Goal: Use online tool/utility: Utilize a website feature to perform a specific function

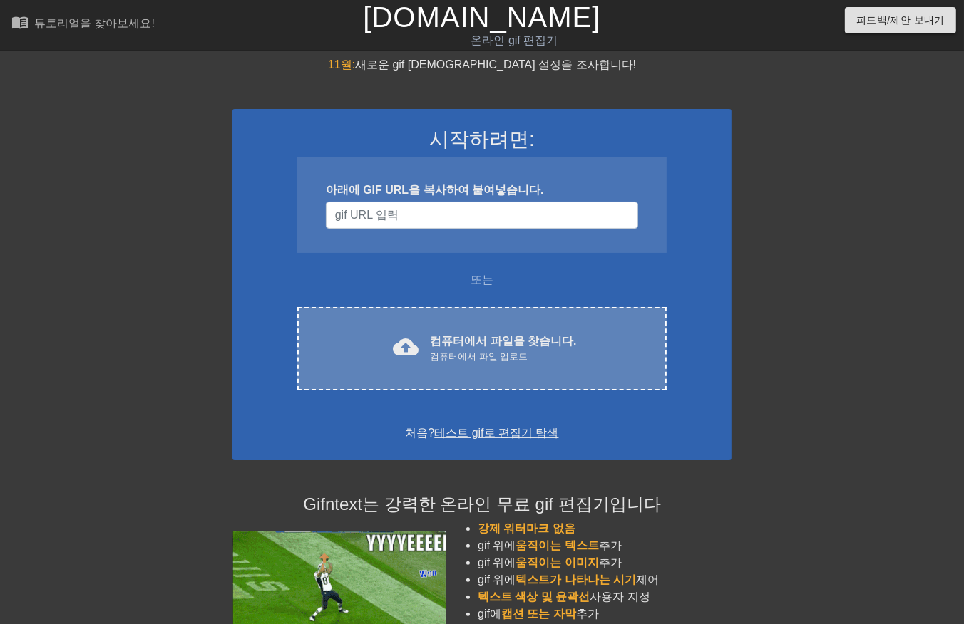
click at [552, 344] on font "컴퓨터에서 파일을 찾습니다." at bounding box center [503, 341] width 146 height 12
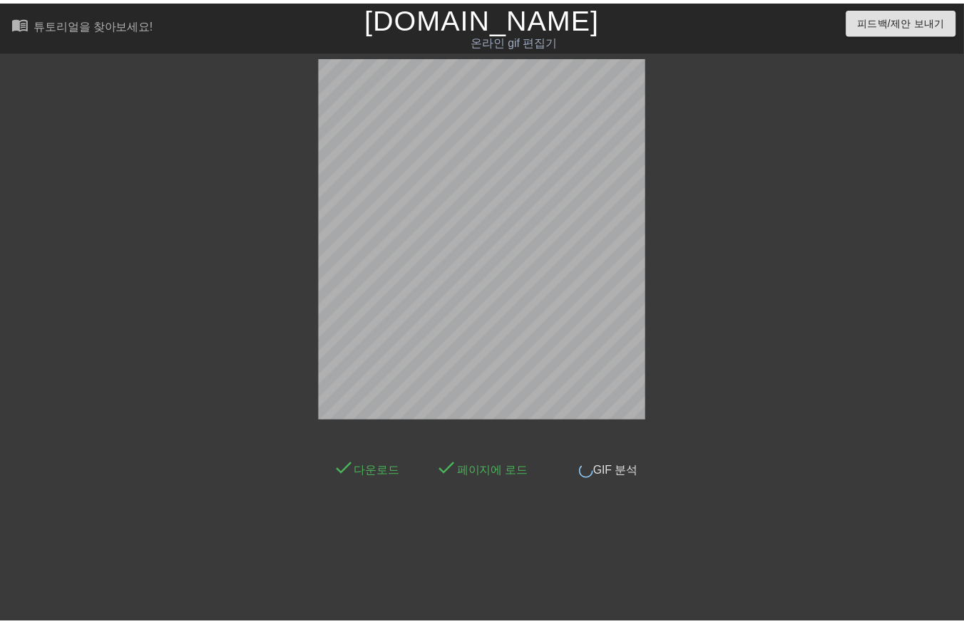
scroll to position [10, 0]
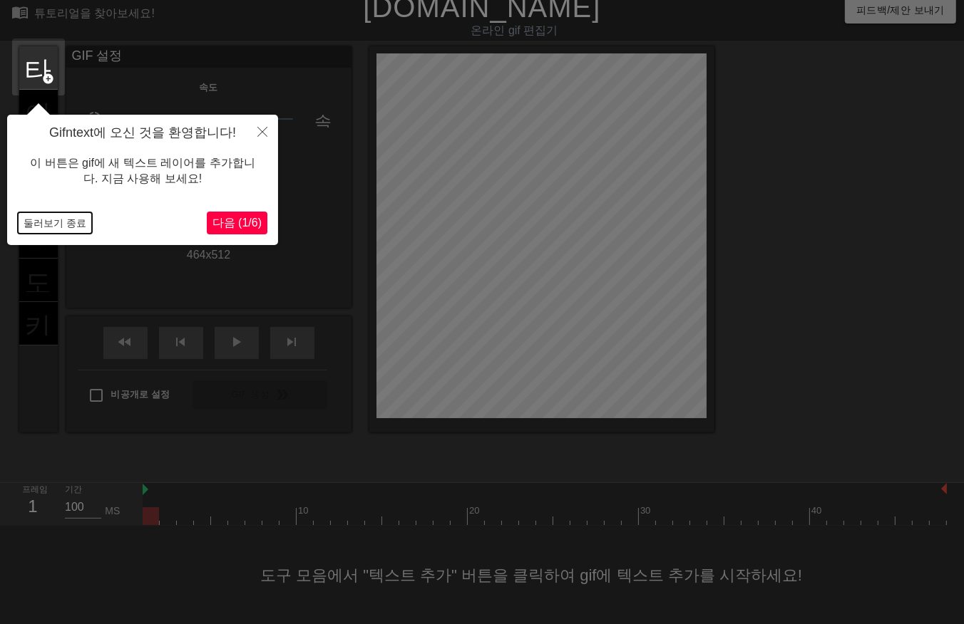
click at [68, 225] on button "둘러보기 종료" at bounding box center [55, 222] width 74 height 21
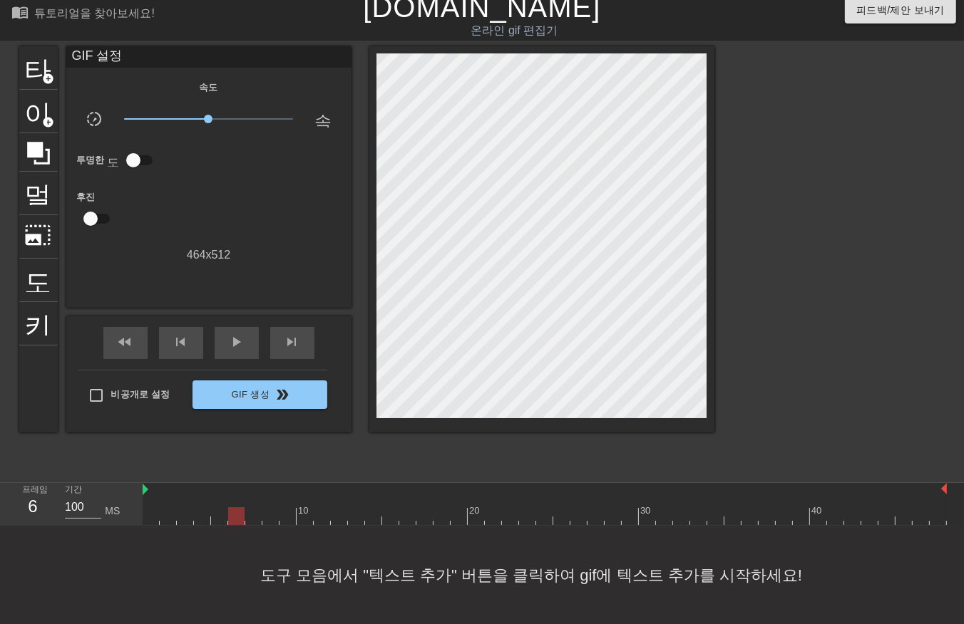
drag, startPoint x: 148, startPoint y: 512, endPoint x: 238, endPoint y: 514, distance: 90.6
click at [238, 514] on div at bounding box center [236, 517] width 16 height 18
click at [157, 523] on div at bounding box center [545, 517] width 804 height 18
click at [349, 515] on div at bounding box center [545, 517] width 804 height 18
click at [429, 515] on div at bounding box center [545, 517] width 804 height 18
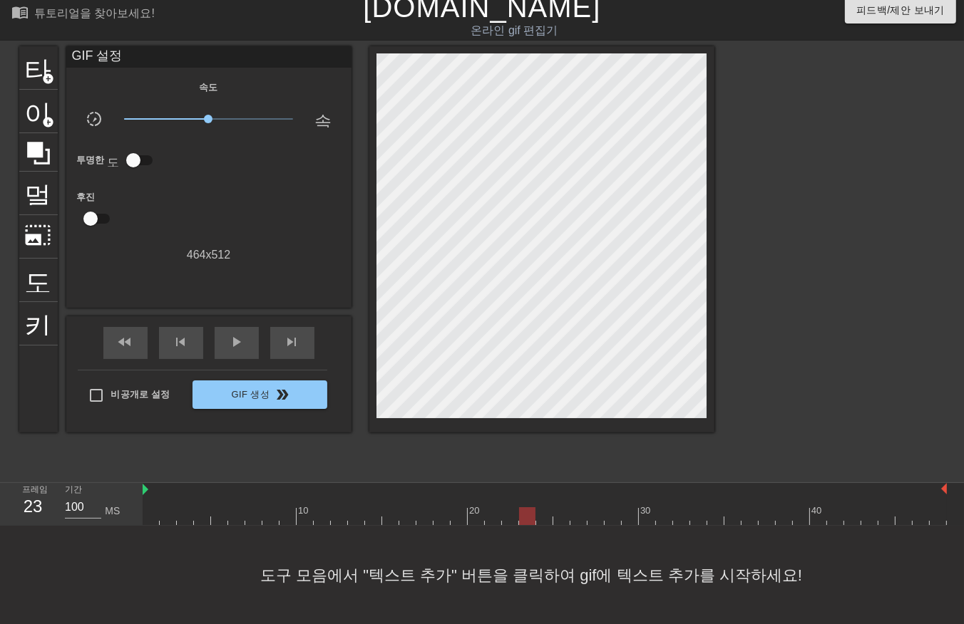
drag, startPoint x: 532, startPoint y: 514, endPoint x: 543, endPoint y: 514, distance: 10.7
click at [533, 514] on div at bounding box center [545, 517] width 804 height 18
click at [607, 510] on div at bounding box center [545, 517] width 804 height 18
click at [674, 504] on div at bounding box center [675, 511] width 3 height 14
click at [768, 513] on div at bounding box center [545, 517] width 804 height 18
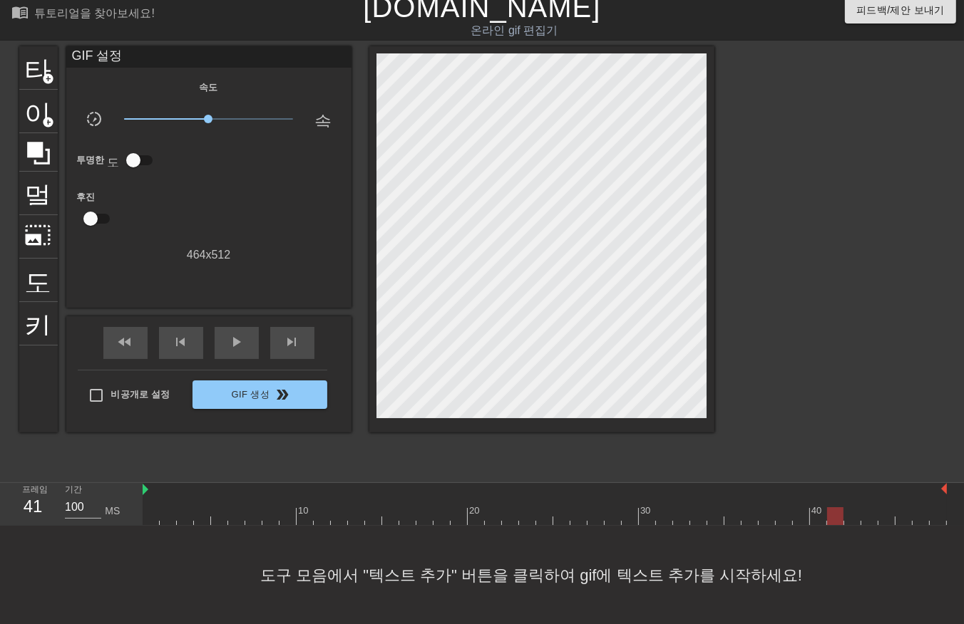
drag, startPoint x: 841, startPoint y: 507, endPoint x: 900, endPoint y: 500, distance: 59.5
click at [856, 509] on div at bounding box center [545, 517] width 804 height 18
drag, startPoint x: 909, startPoint y: 500, endPoint x: 925, endPoint y: 501, distance: 15.7
click at [911, 502] on div "10 20 30 40" at bounding box center [545, 509] width 804 height 23
click at [937, 503] on div at bounding box center [938, 507] width 17 height 18
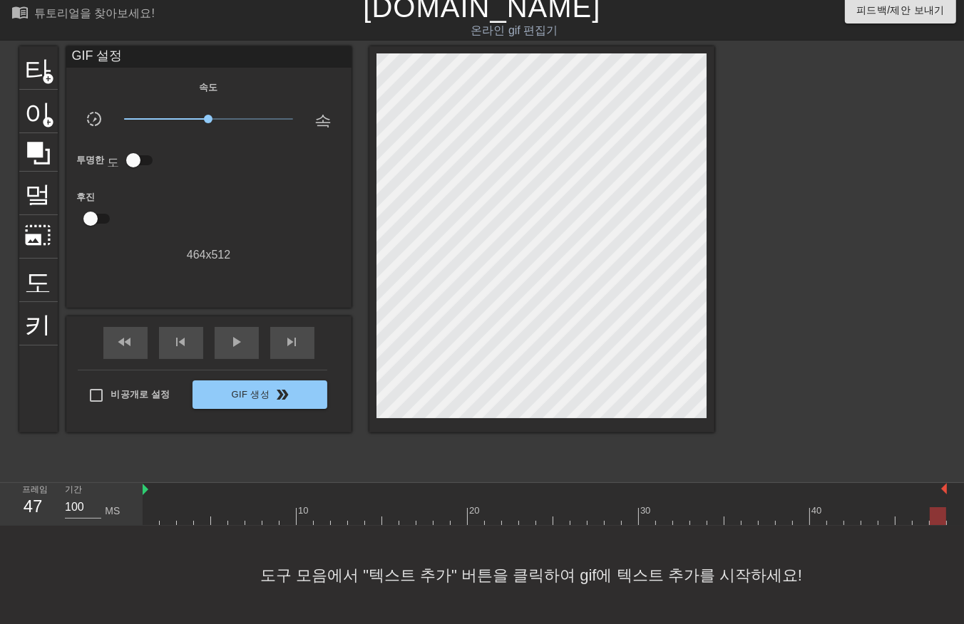
click at [953, 518] on div "10 20 30 40" at bounding box center [553, 504] width 821 height 43
click at [950, 515] on div "10 20 30 40" at bounding box center [553, 504] width 821 height 43
click at [953, 513] on div "10 20 30 40" at bounding box center [553, 504] width 821 height 43
click at [153, 519] on div at bounding box center [545, 517] width 804 height 18
click at [155, 516] on div at bounding box center [151, 517] width 16 height 18
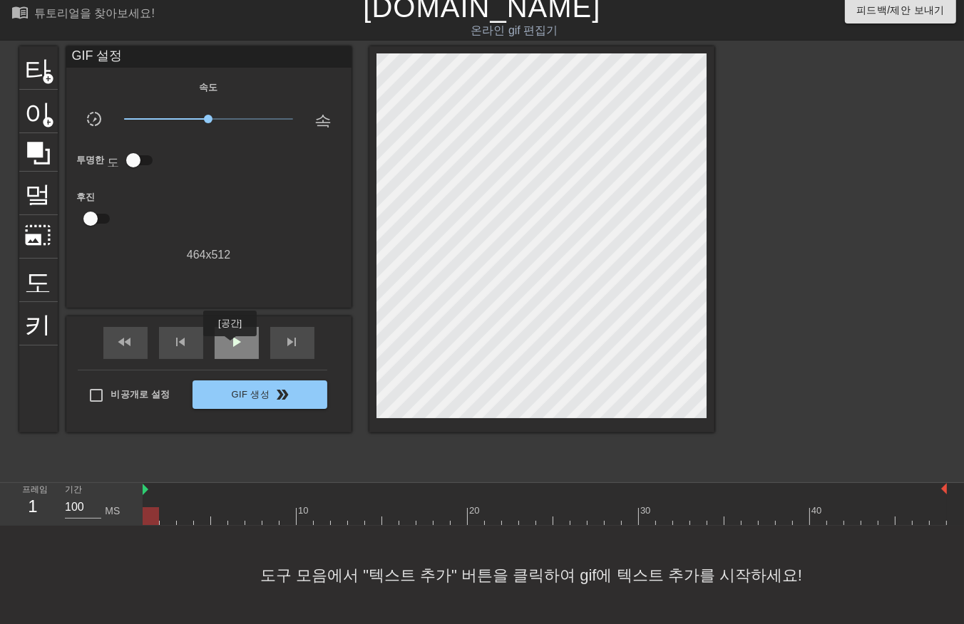
click at [230, 346] on span "play_arrow" at bounding box center [236, 342] width 17 height 17
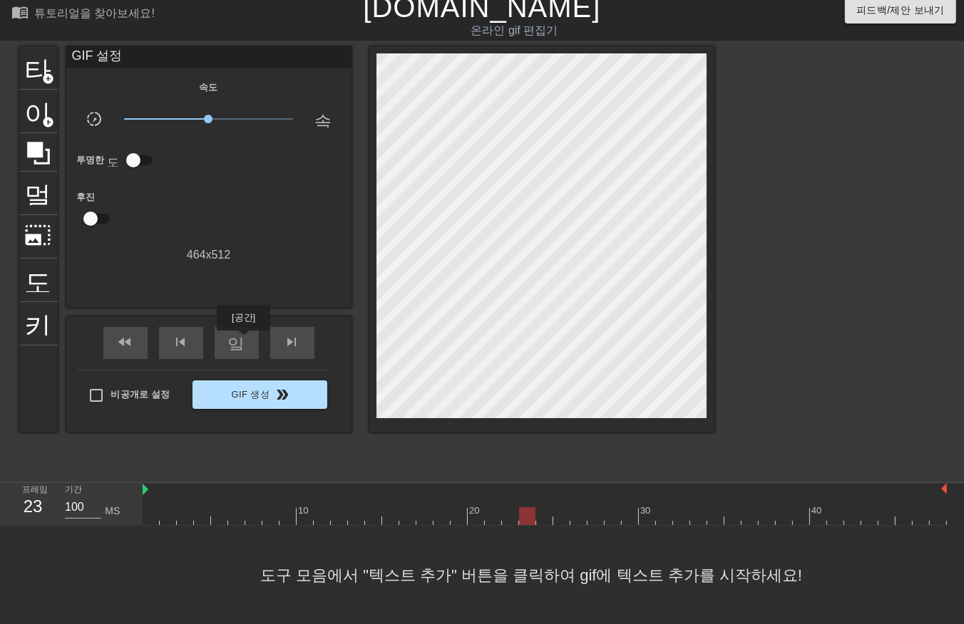
drag, startPoint x: 243, startPoint y: 341, endPoint x: 221, endPoint y: 406, distance: 69.2
click at [240, 345] on span "일시 중지" at bounding box center [236, 342] width 17 height 17
click at [157, 511] on div at bounding box center [545, 517] width 804 height 18
click at [947, 506] on div "10 20 30 40" at bounding box center [553, 504] width 821 height 43
click at [952, 515] on div "10 20 30 40" at bounding box center [553, 504] width 821 height 43
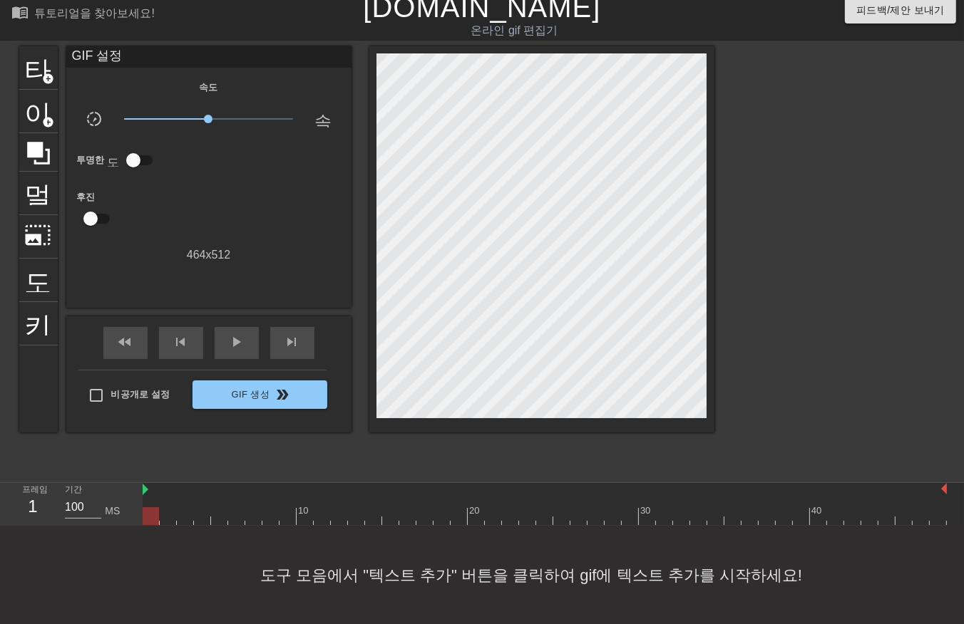
click at [952, 514] on div "10 20 30 40" at bounding box center [553, 504] width 821 height 43
click at [240, 339] on span "play_arrow" at bounding box center [236, 342] width 17 height 17
click at [253, 350] on div "일시 중지" at bounding box center [237, 343] width 44 height 32
click at [152, 523] on div at bounding box center [545, 517] width 804 height 18
drag, startPoint x: 161, startPoint y: 521, endPoint x: 168, endPoint y: 523, distance: 7.3
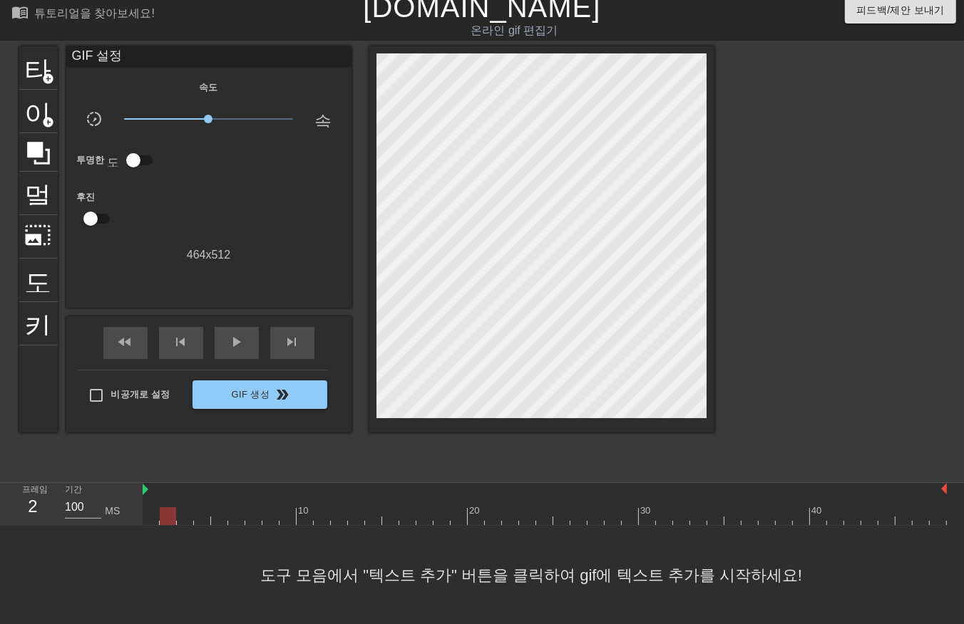
click at [161, 522] on div at bounding box center [545, 517] width 804 height 18
click at [186, 517] on div at bounding box center [545, 517] width 804 height 18
drag, startPoint x: 202, startPoint y: 518, endPoint x: 211, endPoint y: 525, distance: 11.6
click at [202, 521] on div at bounding box center [545, 517] width 804 height 18
drag, startPoint x: 221, startPoint y: 516, endPoint x: 229, endPoint y: 521, distance: 9.3
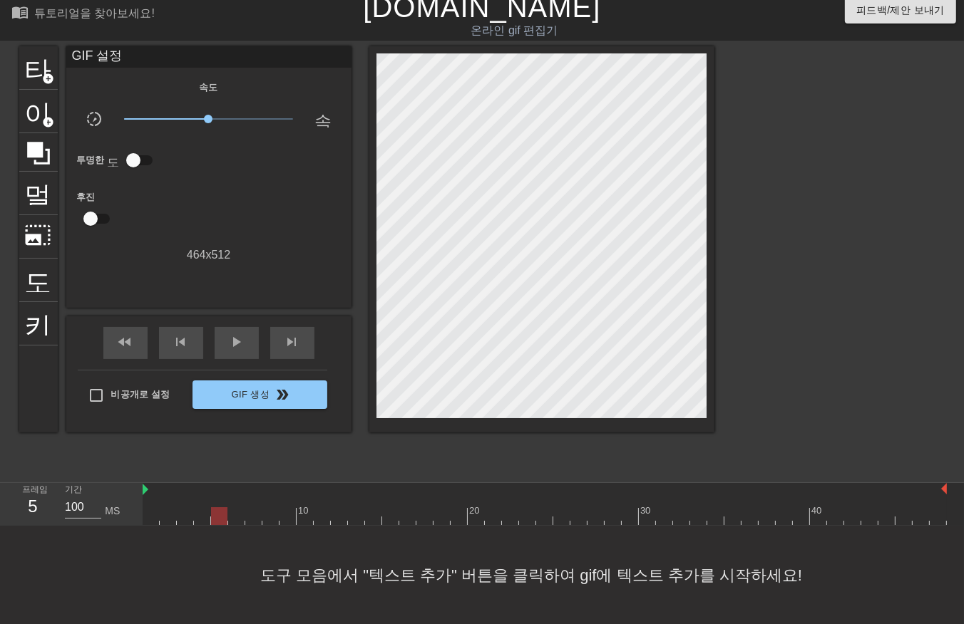
click at [221, 517] on div at bounding box center [545, 517] width 804 height 18
click at [236, 515] on div at bounding box center [545, 517] width 804 height 18
drag, startPoint x: 250, startPoint y: 521, endPoint x: 262, endPoint y: 522, distance: 12.1
click at [250, 522] on div at bounding box center [545, 517] width 804 height 18
click at [271, 518] on div at bounding box center [545, 517] width 804 height 18
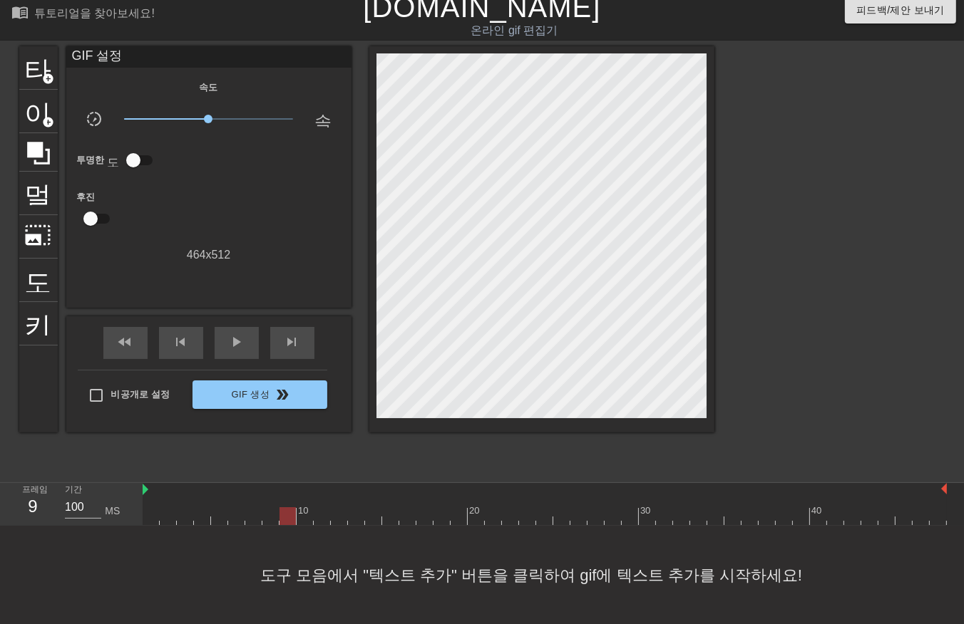
click at [287, 519] on div at bounding box center [545, 517] width 804 height 18
drag, startPoint x: 300, startPoint y: 516, endPoint x: 307, endPoint y: 520, distance: 8.3
click at [300, 518] on div at bounding box center [545, 517] width 804 height 18
drag, startPoint x: 322, startPoint y: 518, endPoint x: 329, endPoint y: 522, distance: 8.6
click at [321, 521] on div at bounding box center [545, 517] width 804 height 18
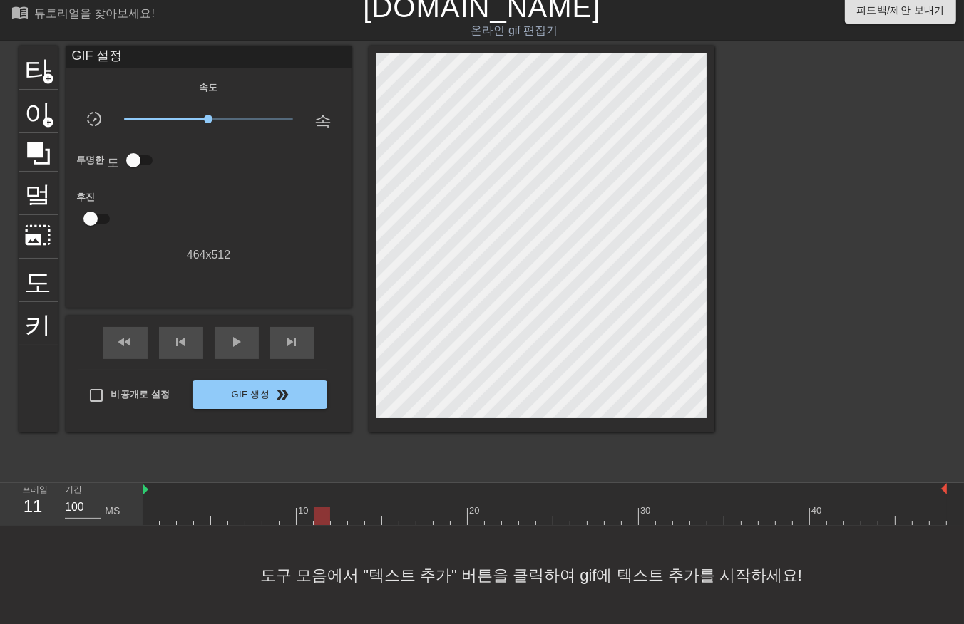
click at [336, 518] on div at bounding box center [545, 517] width 804 height 18
click at [351, 518] on div at bounding box center [545, 517] width 804 height 18
drag, startPoint x: 373, startPoint y: 521, endPoint x: 380, endPoint y: 528, distance: 9.6
click at [372, 528] on div "menu_book 튜토리얼을 찾아보세요! [DOMAIN_NAME] 온라인 gif 편집기 피드백/제안 보내기 타이틀 add_circle 이미지 …" at bounding box center [482, 307] width 964 height 635
click at [390, 519] on div at bounding box center [545, 517] width 804 height 18
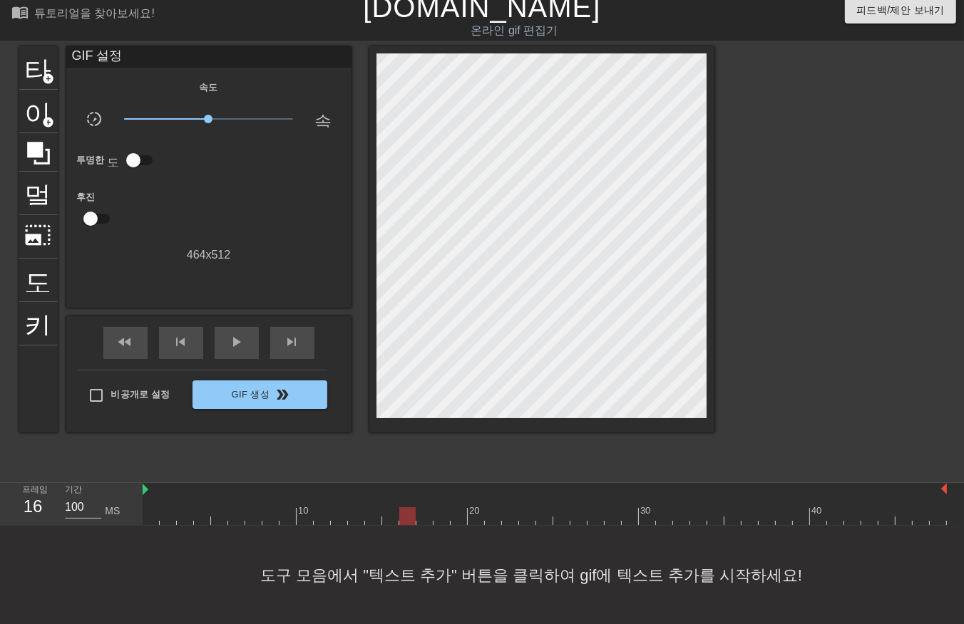
drag, startPoint x: 404, startPoint y: 519, endPoint x: 418, endPoint y: 526, distance: 15.3
click at [406, 523] on div at bounding box center [545, 517] width 804 height 18
click at [423, 525] on div "10 20 30 40" at bounding box center [545, 504] width 804 height 43
click at [436, 520] on div at bounding box center [545, 517] width 804 height 18
drag, startPoint x: 458, startPoint y: 516, endPoint x: 463, endPoint y: 524, distance: 9.7
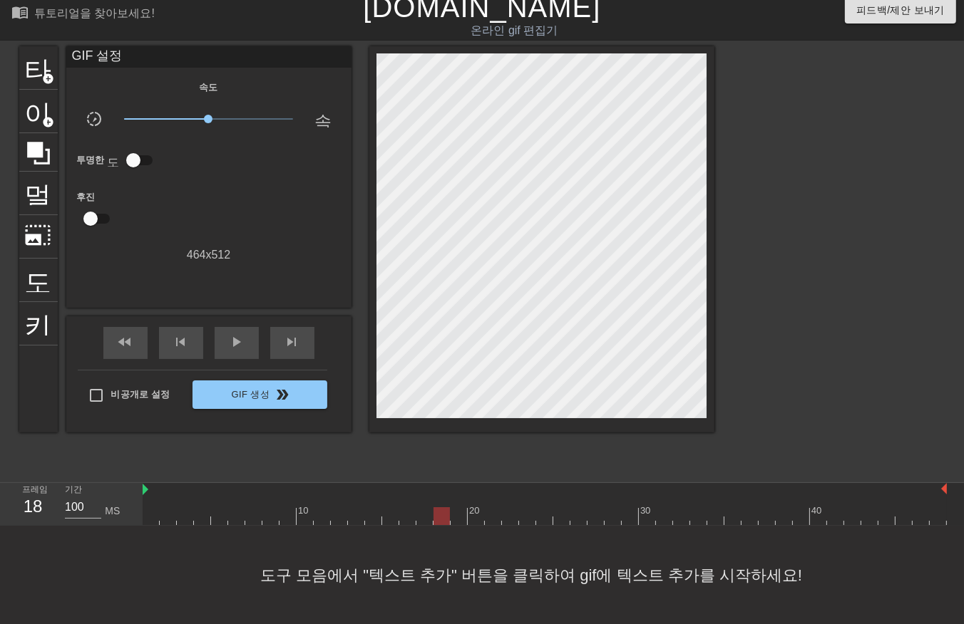
click at [461, 524] on div at bounding box center [545, 517] width 804 height 18
drag, startPoint x: 474, startPoint y: 519, endPoint x: 481, endPoint y: 523, distance: 8.0
click at [475, 521] on div at bounding box center [545, 517] width 804 height 18
drag, startPoint x: 493, startPoint y: 519, endPoint x: 500, endPoint y: 528, distance: 11.1
click at [493, 523] on div at bounding box center [545, 517] width 804 height 18
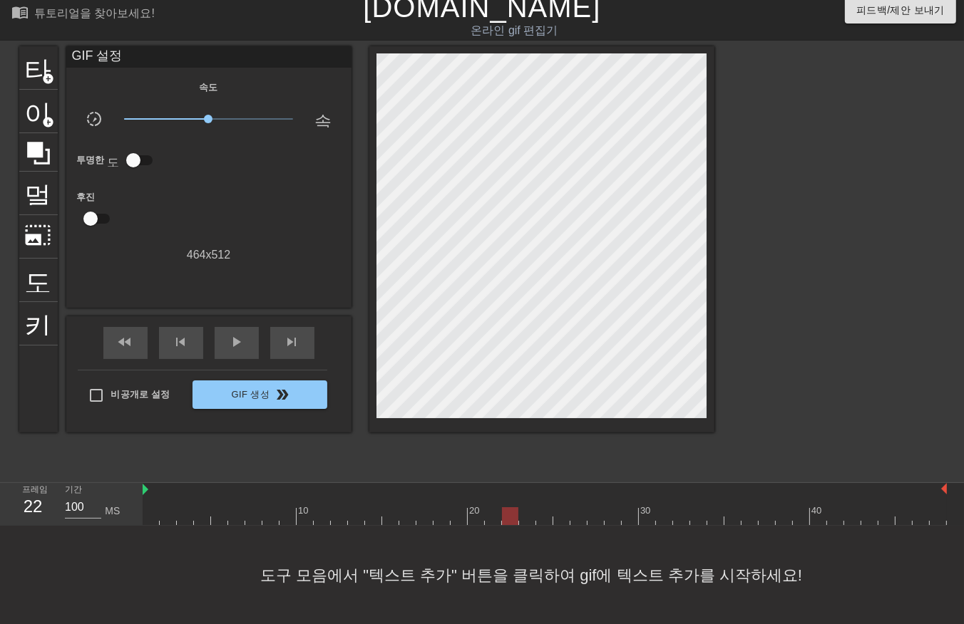
click at [511, 523] on div at bounding box center [545, 517] width 804 height 18
drag, startPoint x: 528, startPoint y: 511, endPoint x: 532, endPoint y: 519, distance: 8.9
click at [529, 519] on div at bounding box center [545, 517] width 804 height 18
drag, startPoint x: 543, startPoint y: 516, endPoint x: 554, endPoint y: 519, distance: 11.8
click at [547, 523] on div at bounding box center [545, 517] width 804 height 18
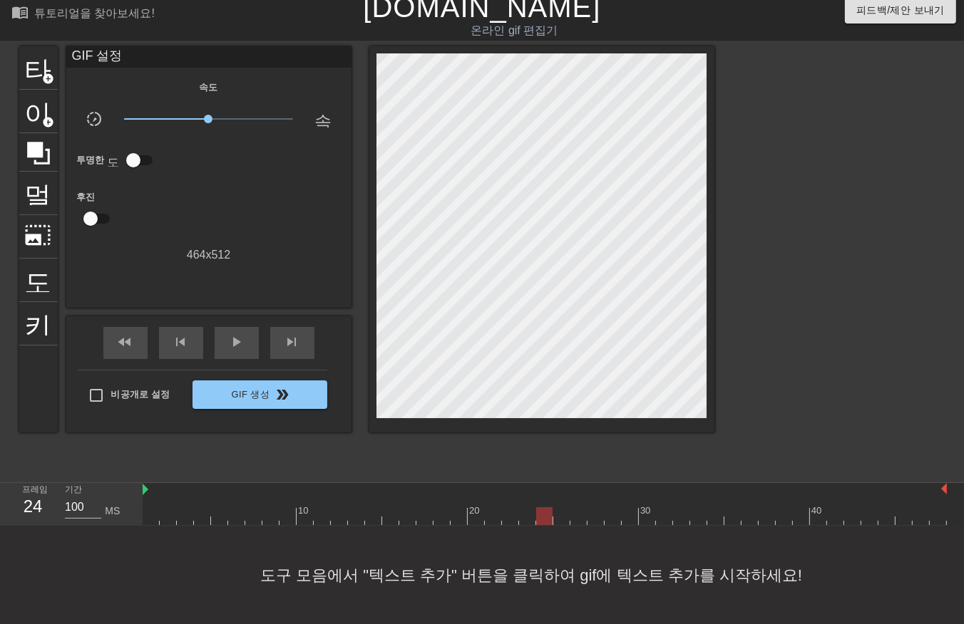
drag, startPoint x: 560, startPoint y: 516, endPoint x: 567, endPoint y: 520, distance: 8.3
click at [562, 520] on div at bounding box center [545, 517] width 804 height 18
drag, startPoint x: 574, startPoint y: 516, endPoint x: 585, endPoint y: 512, distance: 11.5
click at [575, 517] on div at bounding box center [545, 517] width 804 height 18
click at [595, 515] on div at bounding box center [545, 517] width 804 height 18
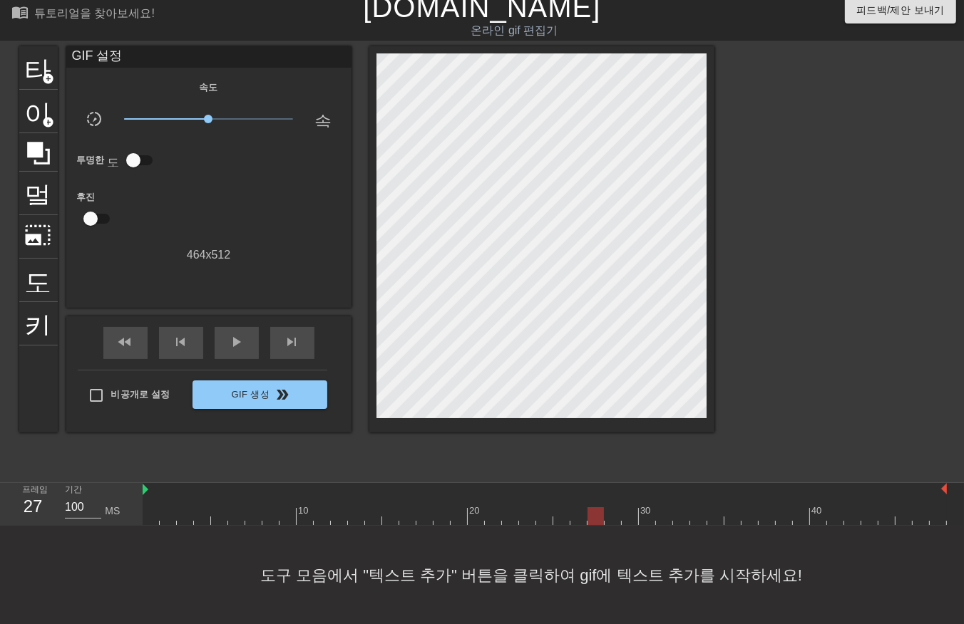
click at [607, 518] on div at bounding box center [545, 517] width 804 height 18
click at [632, 523] on div at bounding box center [545, 517] width 804 height 18
drag, startPoint x: 644, startPoint y: 517, endPoint x: 652, endPoint y: 518, distance: 7.2
click at [647, 519] on div at bounding box center [545, 517] width 804 height 18
drag, startPoint x: 669, startPoint y: 514, endPoint x: 675, endPoint y: 523, distance: 10.7
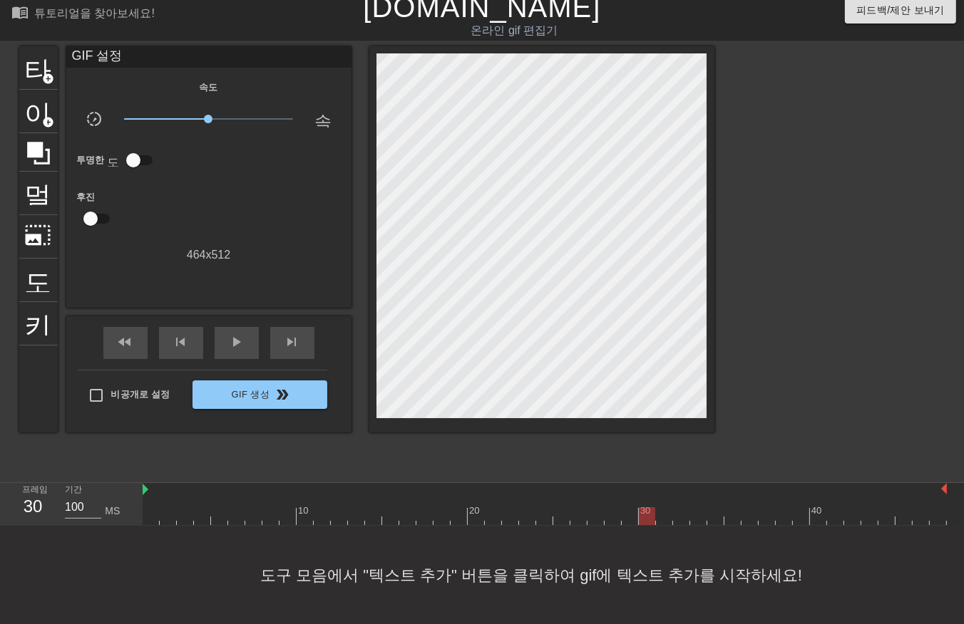
click at [671, 521] on div at bounding box center [545, 517] width 804 height 18
drag, startPoint x: 682, startPoint y: 518, endPoint x: 694, endPoint y: 520, distance: 11.6
click at [687, 524] on div at bounding box center [545, 517] width 804 height 18
drag, startPoint x: 699, startPoint y: 517, endPoint x: 714, endPoint y: 518, distance: 15.0
click at [700, 519] on div at bounding box center [545, 517] width 804 height 18
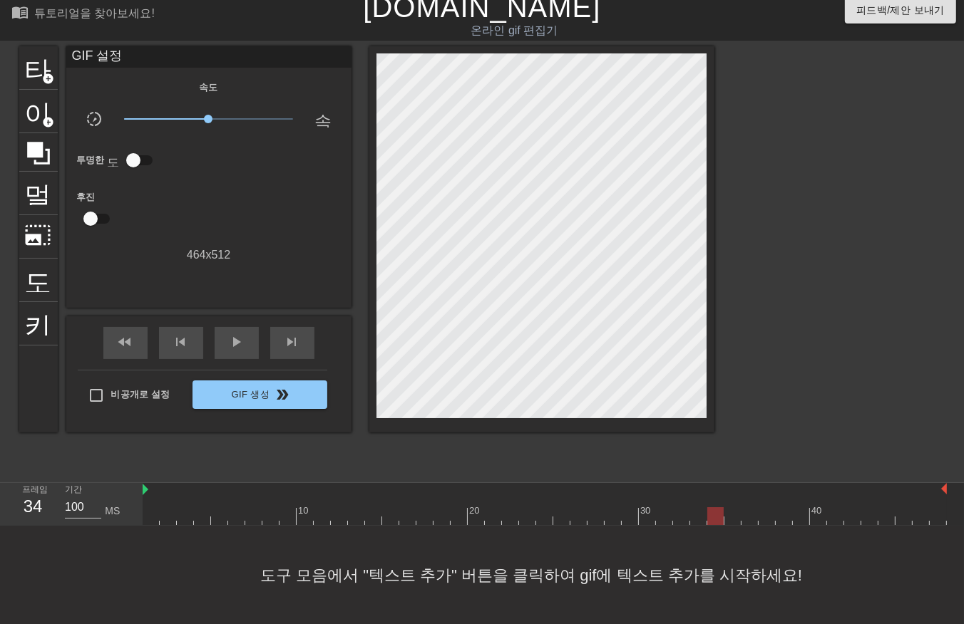
drag, startPoint x: 714, startPoint y: 516, endPoint x: 727, endPoint y: 520, distance: 14.2
click at [716, 520] on div at bounding box center [545, 517] width 804 height 18
drag, startPoint x: 731, startPoint y: 518, endPoint x: 741, endPoint y: 520, distance: 10.2
click at [732, 522] on div at bounding box center [545, 517] width 804 height 18
click at [754, 524] on div at bounding box center [545, 517] width 804 height 18
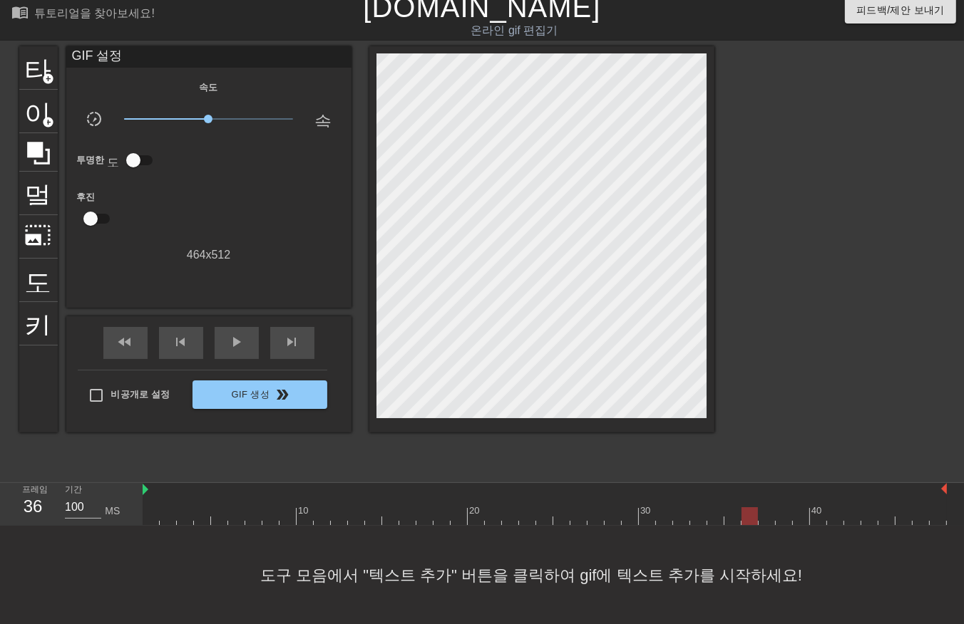
drag, startPoint x: 766, startPoint y: 519, endPoint x: 776, endPoint y: 524, distance: 11.2
click at [771, 525] on div "10 20 30 40" at bounding box center [545, 504] width 804 height 43
drag, startPoint x: 781, startPoint y: 516, endPoint x: 794, endPoint y: 521, distance: 14.4
click at [788, 523] on div at bounding box center [545, 517] width 804 height 18
drag, startPoint x: 801, startPoint y: 512, endPoint x: 807, endPoint y: 516, distance: 7.7
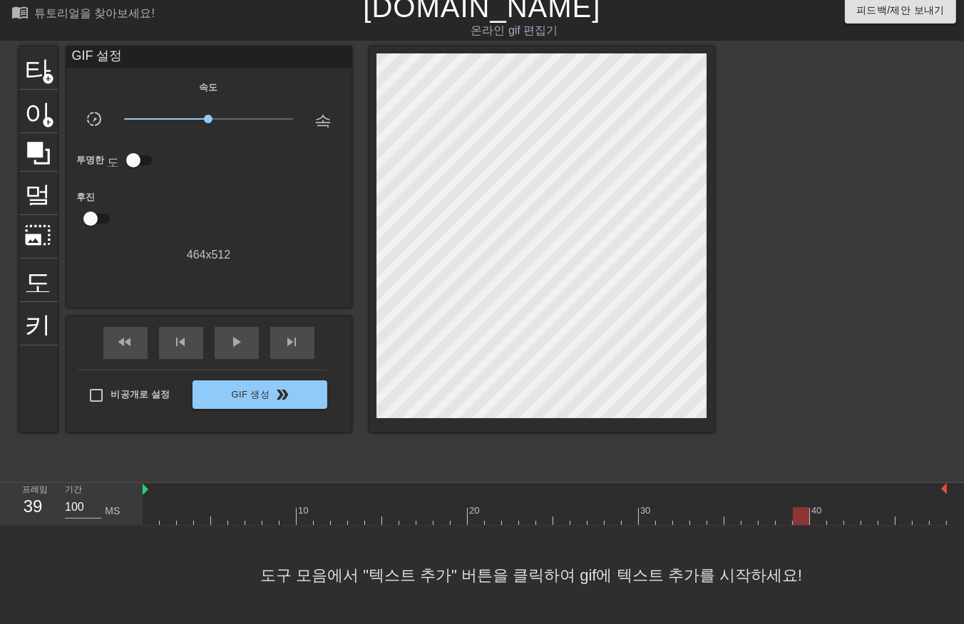
click at [801, 516] on div at bounding box center [545, 517] width 804 height 18
click at [817, 518] on div at bounding box center [545, 517] width 804 height 18
drag, startPoint x: 833, startPoint y: 516, endPoint x: 838, endPoint y: 524, distance: 9.3
click at [836, 523] on div at bounding box center [545, 517] width 804 height 18
drag, startPoint x: 851, startPoint y: 518, endPoint x: 858, endPoint y: 521, distance: 7.7
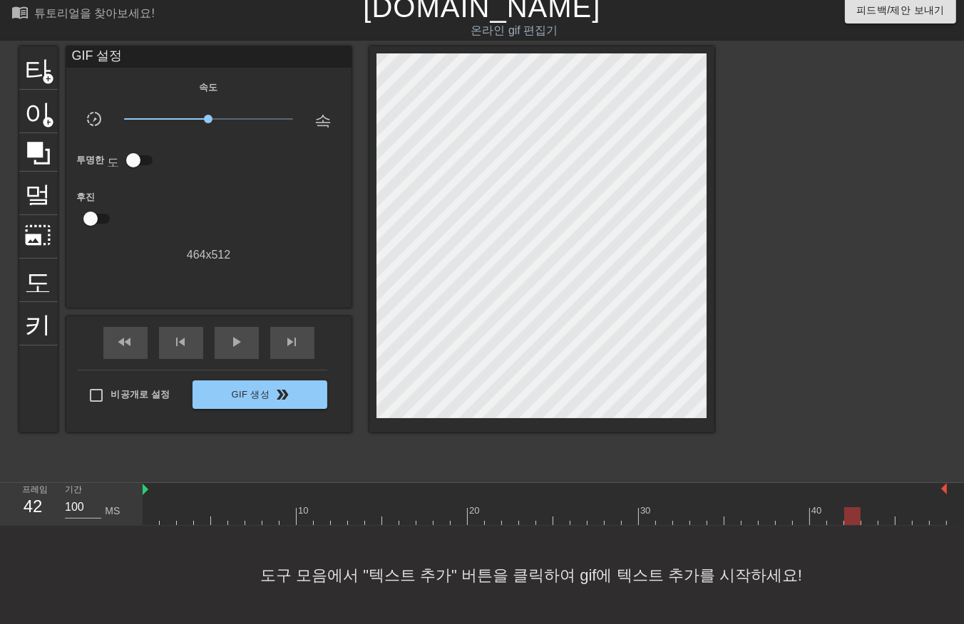
click at [854, 524] on div at bounding box center [545, 517] width 804 height 18
click at [865, 521] on div at bounding box center [545, 517] width 804 height 18
click at [893, 519] on div at bounding box center [545, 517] width 804 height 18
click at [906, 518] on div at bounding box center [545, 517] width 804 height 18
drag, startPoint x: 920, startPoint y: 518, endPoint x: 930, endPoint y: 523, distance: 11.2
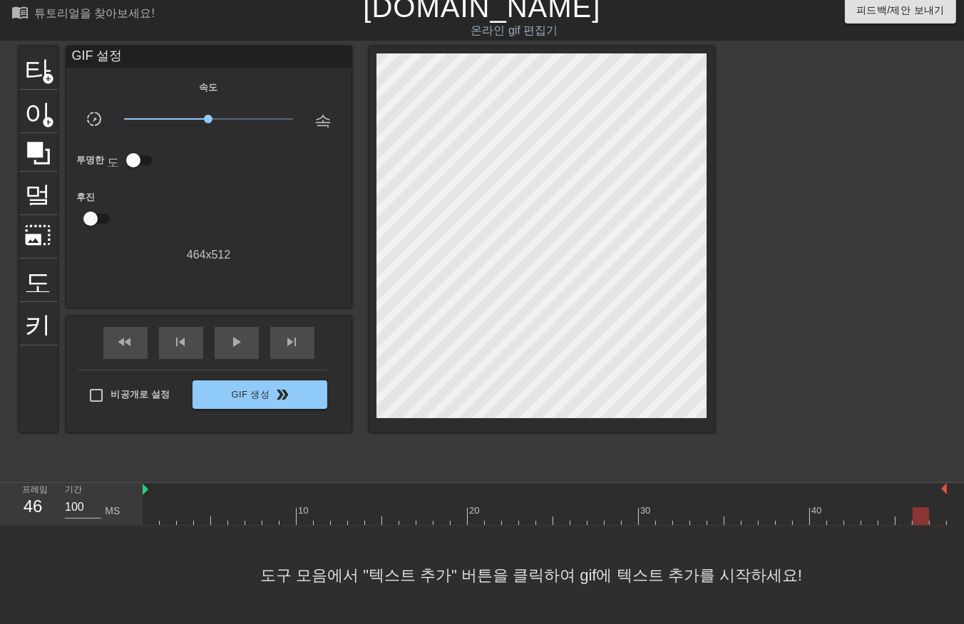
click at [924, 525] on div "menu_book 튜토리얼을 찾아보세요! [DOMAIN_NAME] 온라인 gif 편집기 피드백/제안 보내기 타이틀 add_circle 이미지 …" at bounding box center [482, 307] width 964 height 635
click at [938, 520] on div at bounding box center [545, 517] width 804 height 18
click at [953, 517] on div "10 20 30 40" at bounding box center [553, 504] width 821 height 43
click at [950, 524] on div "10 20 30 40" at bounding box center [553, 504] width 821 height 43
click at [952, 522] on div "10 20 30 40" at bounding box center [553, 504] width 821 height 43
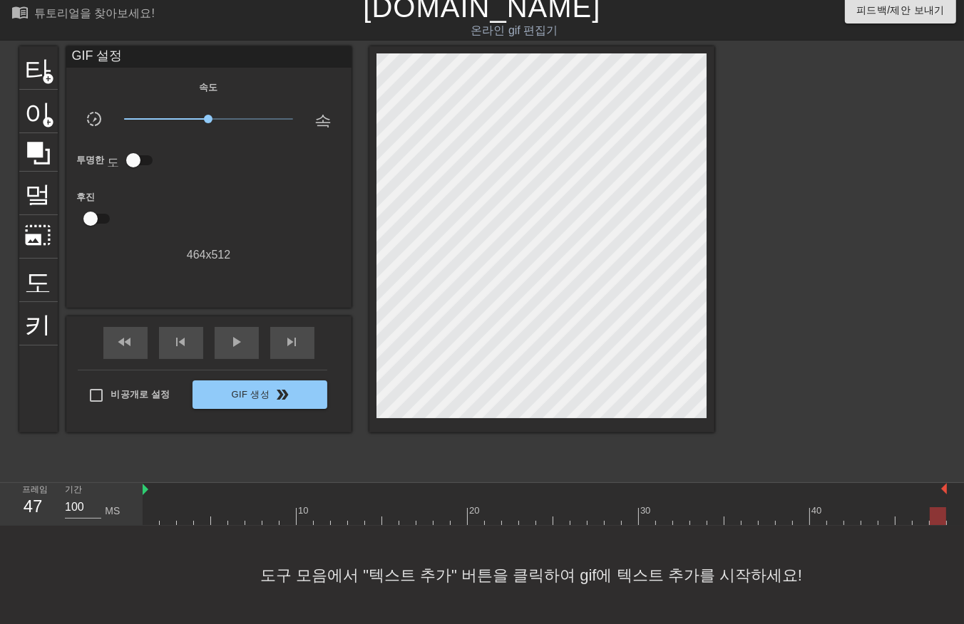
drag, startPoint x: 950, startPoint y: 525, endPoint x: 898, endPoint y: 529, distance: 52.2
click at [910, 531] on div "menu_book 튜토리얼을 찾아보세요! [DOMAIN_NAME] 온라인 gif 편집기 피드백/제안 보내기 타이틀 add_circle 이미지 …" at bounding box center [482, 307] width 964 height 635
click at [150, 518] on div at bounding box center [545, 517] width 804 height 18
click at [163, 516] on div at bounding box center [545, 517] width 804 height 18
click at [183, 515] on div at bounding box center [545, 517] width 804 height 18
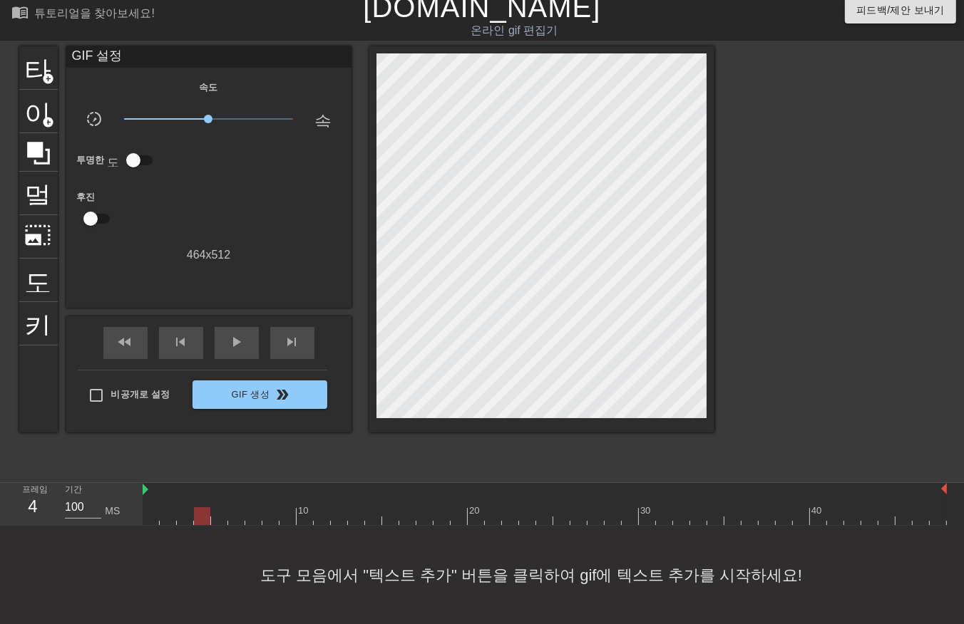
drag, startPoint x: 198, startPoint y: 517, endPoint x: 203, endPoint y: 525, distance: 9.3
click at [200, 520] on div at bounding box center [545, 517] width 804 height 18
click at [215, 518] on div at bounding box center [545, 517] width 804 height 18
click at [236, 517] on div at bounding box center [545, 517] width 804 height 18
drag, startPoint x: 252, startPoint y: 516, endPoint x: 259, endPoint y: 520, distance: 7.7
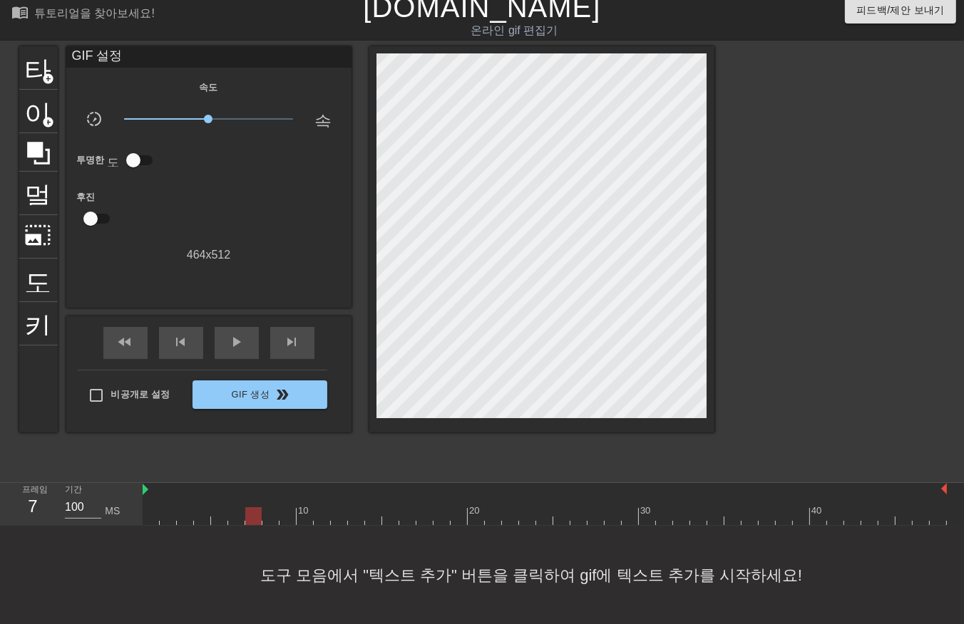
click at [253, 519] on div at bounding box center [545, 517] width 804 height 18
click at [268, 515] on div at bounding box center [545, 517] width 804 height 18
drag, startPoint x: 290, startPoint y: 514, endPoint x: 299, endPoint y: 521, distance: 11.7
click at [292, 518] on div at bounding box center [545, 517] width 804 height 18
click at [300, 518] on div at bounding box center [545, 517] width 804 height 18
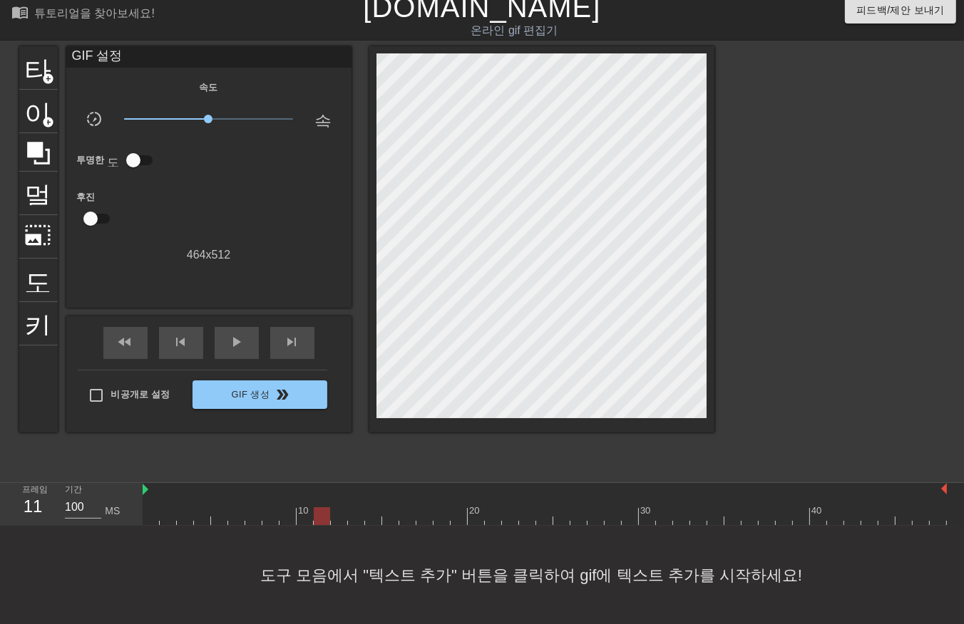
drag, startPoint x: 318, startPoint y: 520, endPoint x: 336, endPoint y: 521, distance: 18.5
click at [322, 521] on div at bounding box center [545, 517] width 804 height 18
click at [341, 518] on div at bounding box center [545, 517] width 804 height 18
click at [354, 518] on div at bounding box center [545, 517] width 804 height 18
drag, startPoint x: 371, startPoint y: 516, endPoint x: 379, endPoint y: 520, distance: 8.9
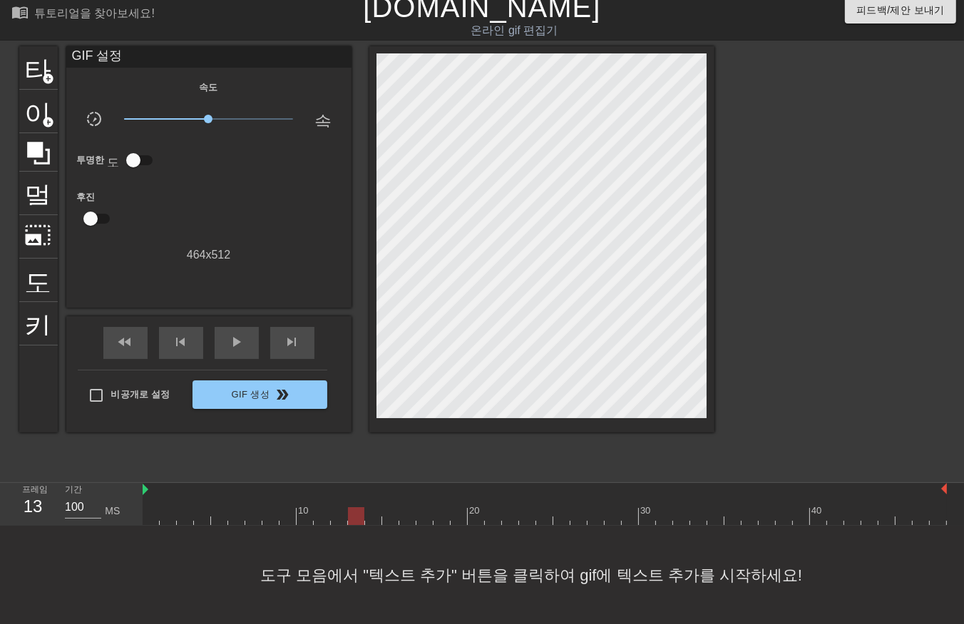
click at [372, 519] on div at bounding box center [545, 517] width 804 height 18
click at [392, 521] on div at bounding box center [545, 517] width 804 height 18
click at [406, 521] on div at bounding box center [545, 517] width 804 height 18
click at [423, 520] on div at bounding box center [545, 517] width 804 height 18
click at [443, 518] on div at bounding box center [545, 517] width 804 height 18
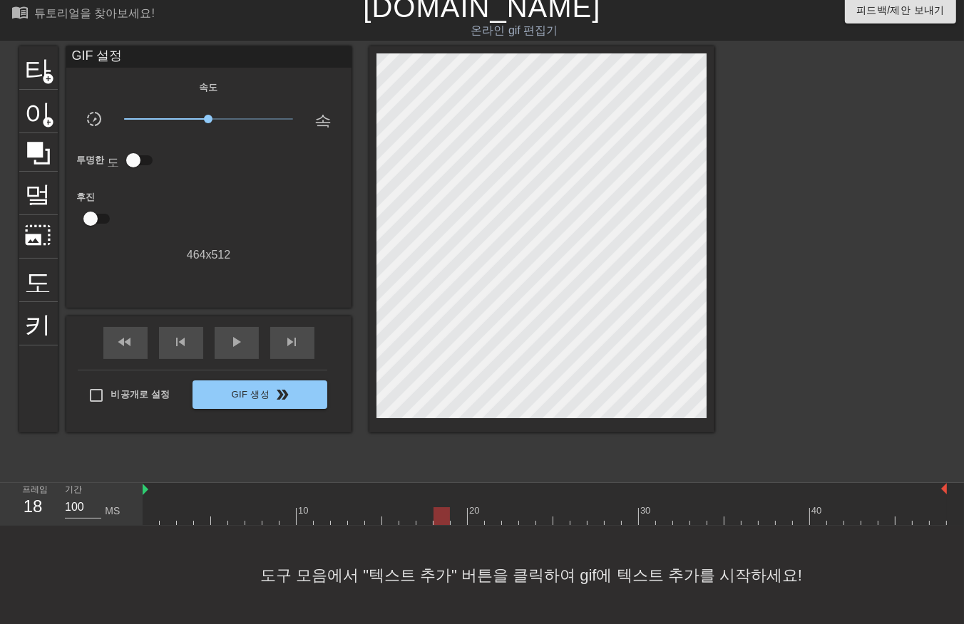
click at [459, 515] on div at bounding box center [545, 517] width 804 height 18
drag, startPoint x: 475, startPoint y: 517, endPoint x: 482, endPoint y: 519, distance: 7.4
click at [475, 518] on div at bounding box center [545, 517] width 804 height 18
drag, startPoint x: 492, startPoint y: 517, endPoint x: 508, endPoint y: 525, distance: 18.5
click at [494, 520] on div at bounding box center [545, 517] width 804 height 18
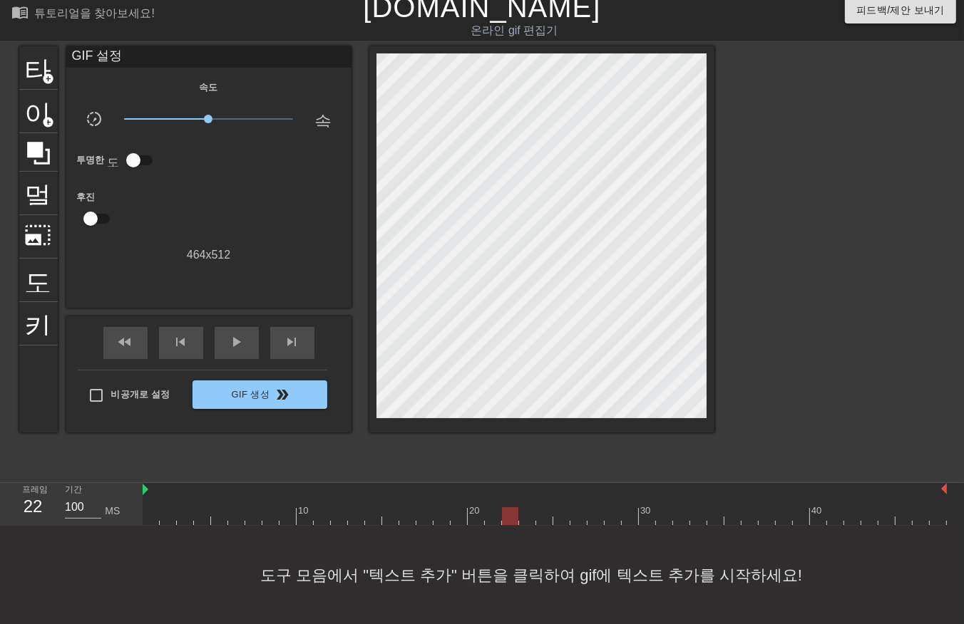
drag, startPoint x: 510, startPoint y: 518, endPoint x: 520, endPoint y: 523, distance: 11.5
click at [510, 520] on div at bounding box center [545, 517] width 804 height 18
click at [529, 518] on div at bounding box center [545, 517] width 804 height 18
click at [543, 520] on div at bounding box center [545, 517] width 804 height 18
drag, startPoint x: 561, startPoint y: 518, endPoint x: 572, endPoint y: 524, distance: 13.1
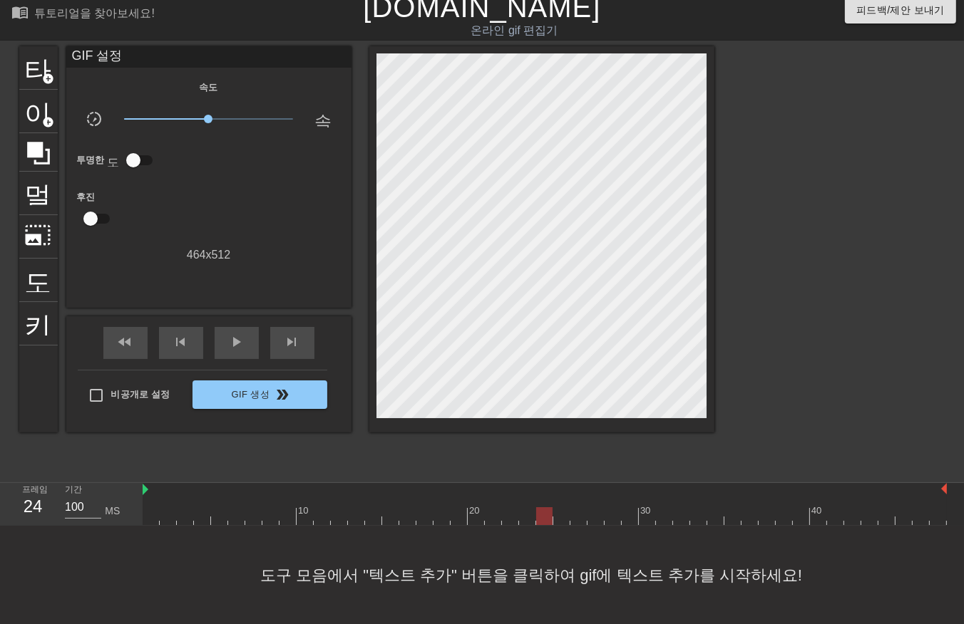
click at [565, 523] on div at bounding box center [545, 517] width 804 height 18
click at [580, 521] on div at bounding box center [545, 517] width 804 height 18
click at [600, 521] on div at bounding box center [545, 517] width 804 height 18
click at [611, 521] on div at bounding box center [545, 517] width 804 height 18
click at [630, 518] on div at bounding box center [545, 517] width 804 height 18
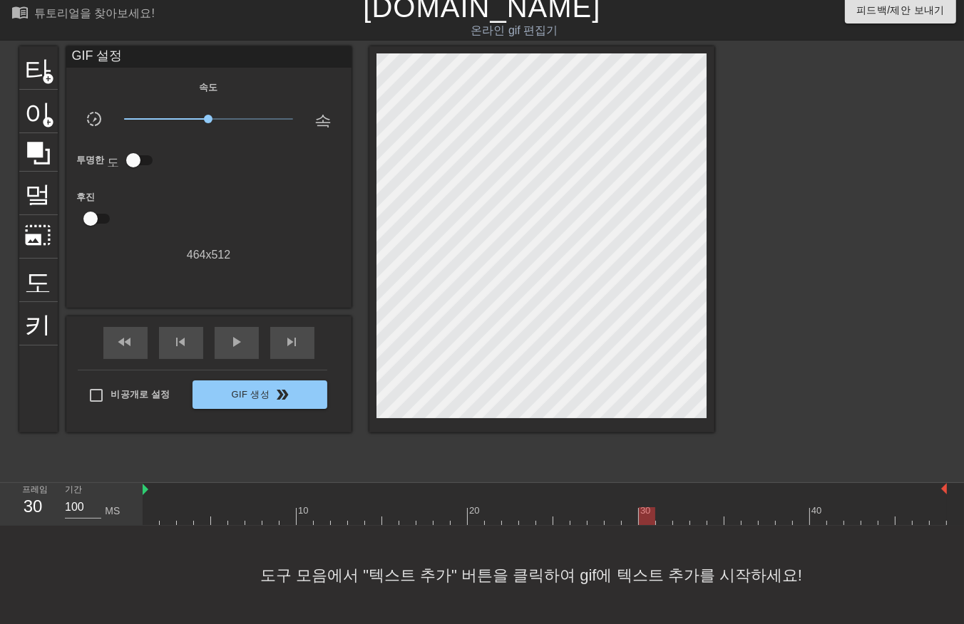
click at [649, 521] on div at bounding box center [545, 517] width 804 height 18
click at [664, 521] on div at bounding box center [545, 517] width 804 height 18
click at [682, 523] on div at bounding box center [545, 517] width 804 height 18
drag, startPoint x: 701, startPoint y: 517, endPoint x: 706, endPoint y: 525, distance: 10.3
click at [704, 524] on div at bounding box center [545, 517] width 804 height 18
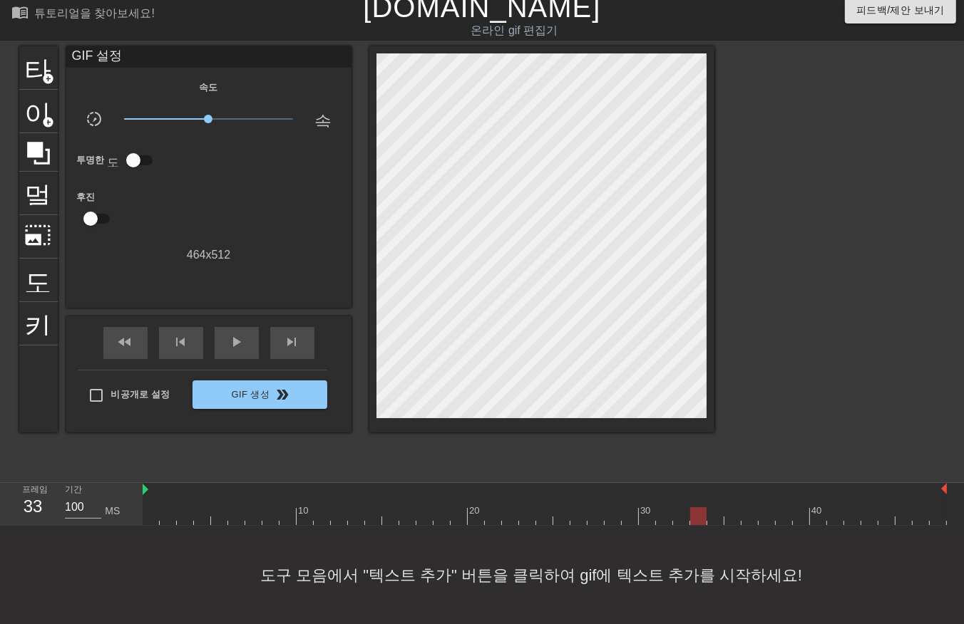
drag, startPoint x: 717, startPoint y: 512, endPoint x: 724, endPoint y: 518, distance: 9.6
click at [718, 517] on div at bounding box center [545, 517] width 804 height 18
drag, startPoint x: 731, startPoint y: 516, endPoint x: 739, endPoint y: 521, distance: 9.3
click at [736, 520] on div at bounding box center [545, 517] width 804 height 18
drag, startPoint x: 749, startPoint y: 515, endPoint x: 758, endPoint y: 520, distance: 10.3
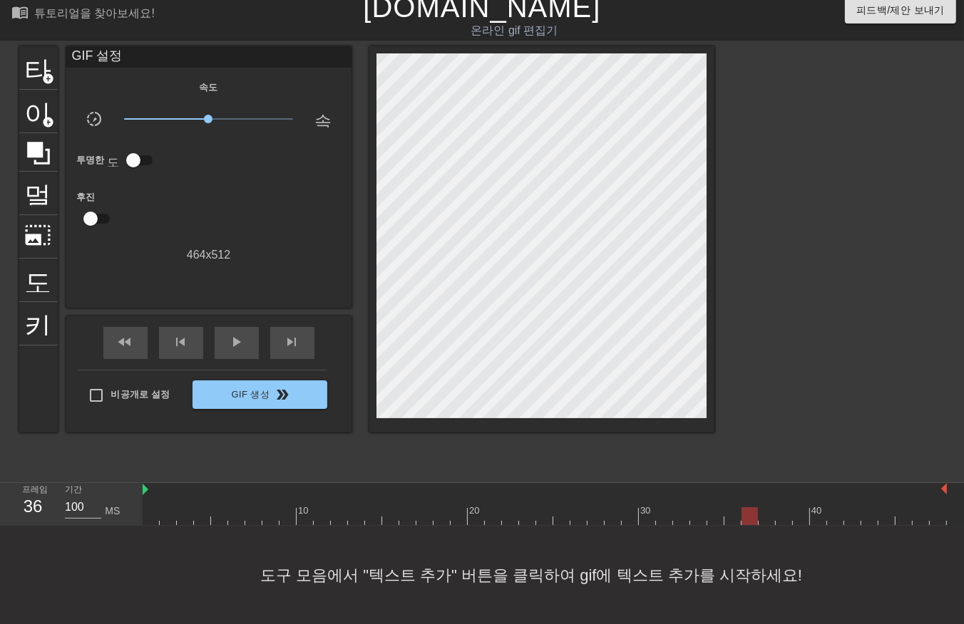
click at [751, 518] on div at bounding box center [545, 517] width 804 height 18
drag, startPoint x: 765, startPoint y: 514, endPoint x: 775, endPoint y: 521, distance: 12.3
click at [771, 521] on div at bounding box center [545, 517] width 804 height 18
click at [781, 517] on div at bounding box center [545, 517] width 804 height 18
click at [796, 518] on div at bounding box center [545, 517] width 804 height 18
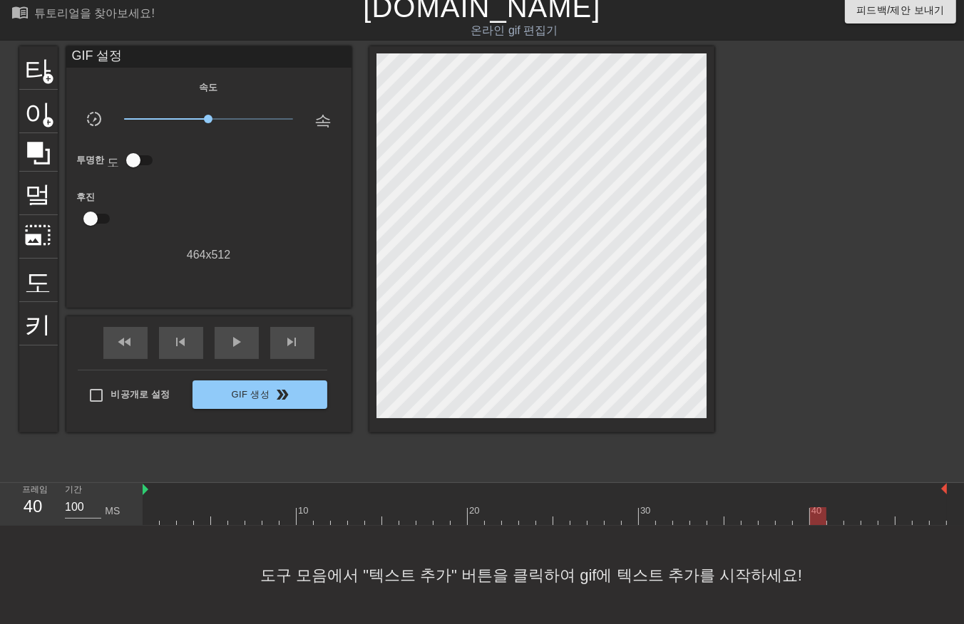
drag, startPoint x: 822, startPoint y: 518, endPoint x: 825, endPoint y: 528, distance: 10.4
click at [821, 520] on div at bounding box center [545, 517] width 804 height 18
drag, startPoint x: 836, startPoint y: 518, endPoint x: 843, endPoint y: 531, distance: 15.3
click at [836, 520] on div at bounding box center [545, 517] width 804 height 18
click at [852, 521] on div at bounding box center [545, 517] width 804 height 18
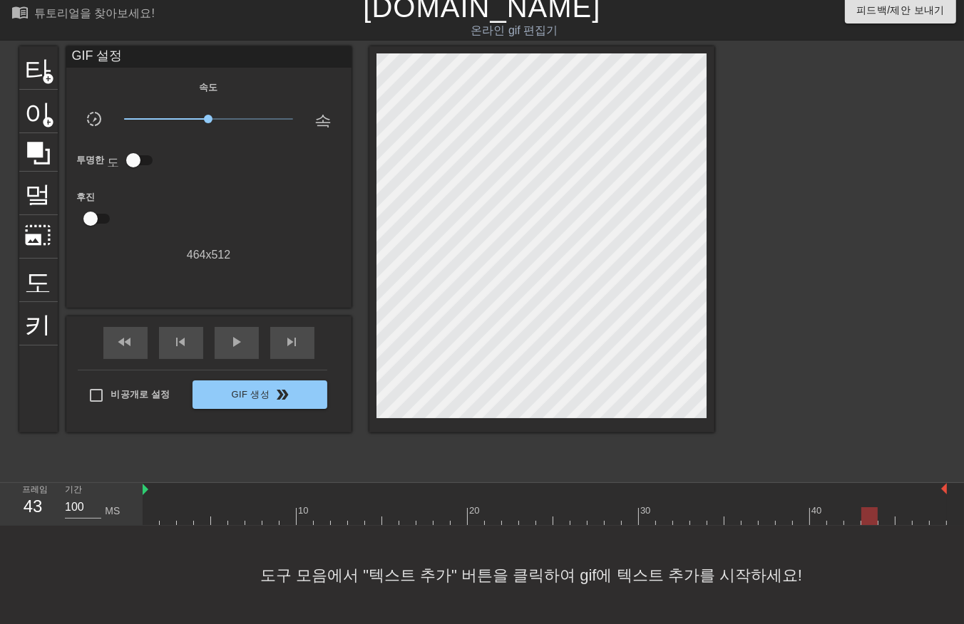
click at [867, 522] on div at bounding box center [545, 517] width 804 height 18
drag, startPoint x: 885, startPoint y: 517, endPoint x: 889, endPoint y: 523, distance: 7.3
click at [887, 522] on div at bounding box center [545, 517] width 804 height 18
drag, startPoint x: 903, startPoint y: 516, endPoint x: 908, endPoint y: 523, distance: 7.7
click at [903, 518] on div at bounding box center [545, 517] width 804 height 18
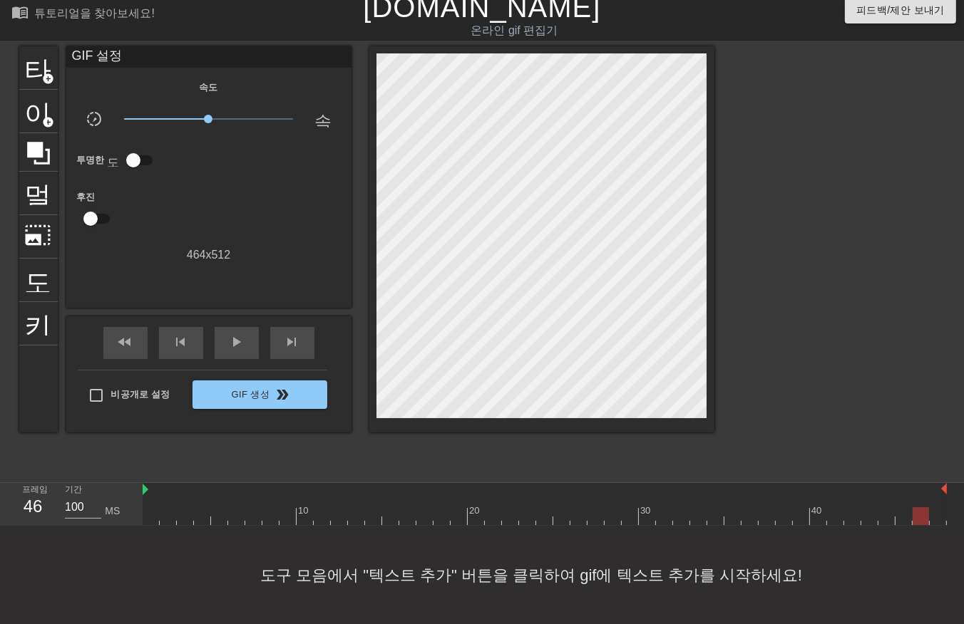
click at [916, 523] on div at bounding box center [545, 517] width 804 height 18
click at [934, 520] on div at bounding box center [545, 517] width 804 height 18
click at [957, 518] on div "10 20 30 40" at bounding box center [553, 504] width 821 height 43
click at [952, 522] on div "10 20 30 40" at bounding box center [553, 504] width 821 height 43
click at [789, 600] on div "도구 모음에서 "텍스트 추가" 버튼을 클릭하여 gif에 텍스트 추가를 시작하세요!" at bounding box center [482, 575] width 964 height 99
